Goal: Check status: Check status

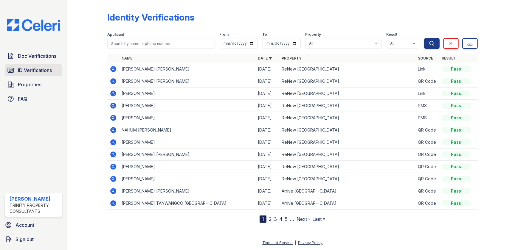
click at [48, 72] on span "ID Verifications" at bounding box center [35, 70] width 34 height 7
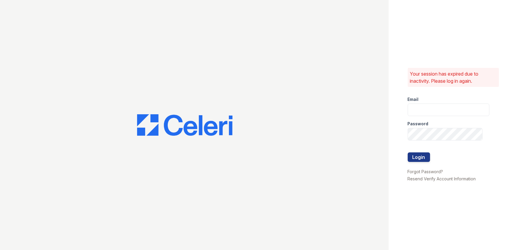
type input "[EMAIL_ADDRESS][DOMAIN_NAME]"
click at [424, 158] on button "Login" at bounding box center [419, 158] width 22 height 10
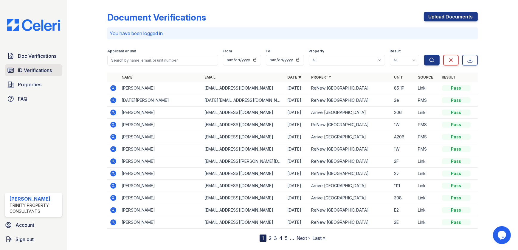
click at [27, 75] on link "ID Verifications" at bounding box center [34, 70] width 58 height 12
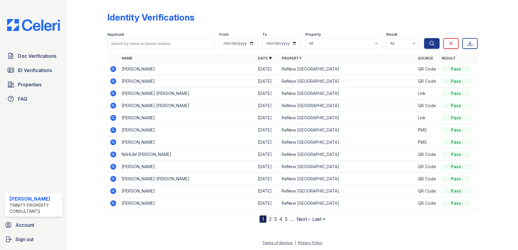
click at [113, 93] on icon at bounding box center [112, 92] width 1 height 1
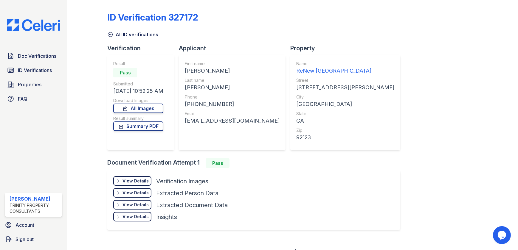
click at [135, 179] on div "View Details" at bounding box center [135, 181] width 26 height 6
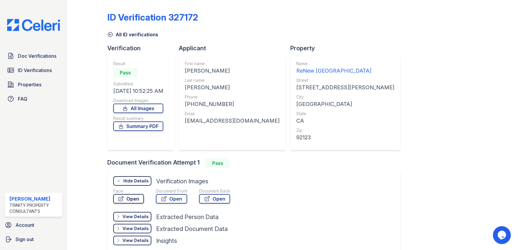
click at [140, 197] on link "Open" at bounding box center [128, 199] width 31 height 10
click at [178, 198] on link "Open" at bounding box center [171, 199] width 31 height 10
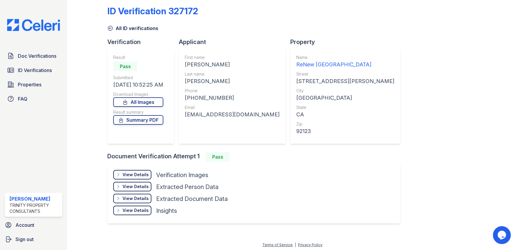
scroll to position [8, 0]
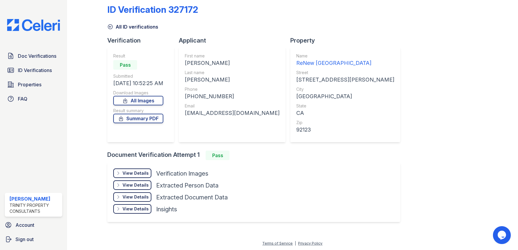
click at [147, 197] on div "View Details" at bounding box center [135, 197] width 26 height 6
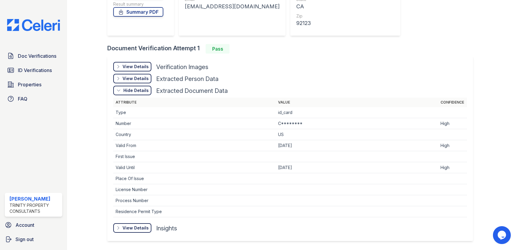
scroll to position [116, 0]
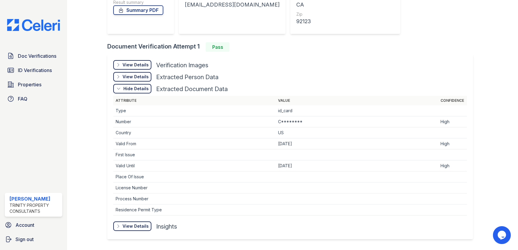
click at [121, 89] on div "Hide Details Details" at bounding box center [132, 89] width 38 height 10
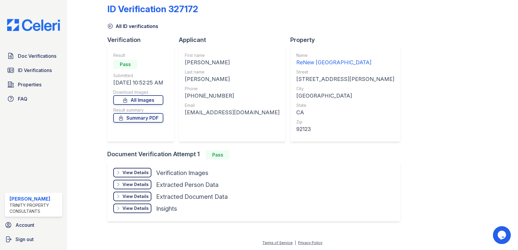
scroll to position [8, 0]
click at [22, 72] on span "ID Verifications" at bounding box center [35, 70] width 34 height 7
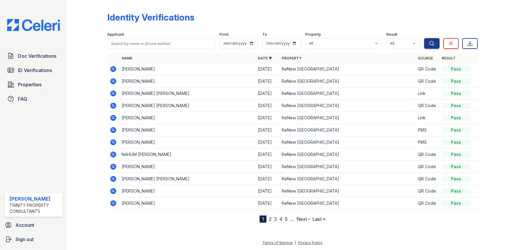
click at [116, 156] on icon at bounding box center [113, 154] width 7 height 7
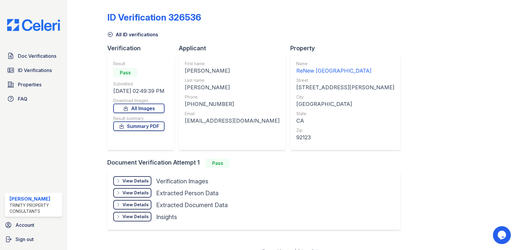
click at [141, 178] on div "View Details" at bounding box center [135, 181] width 26 height 6
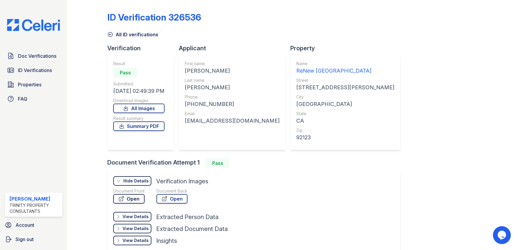
click at [136, 195] on link "Open" at bounding box center [128, 199] width 31 height 10
